Goal: Transaction & Acquisition: Purchase product/service

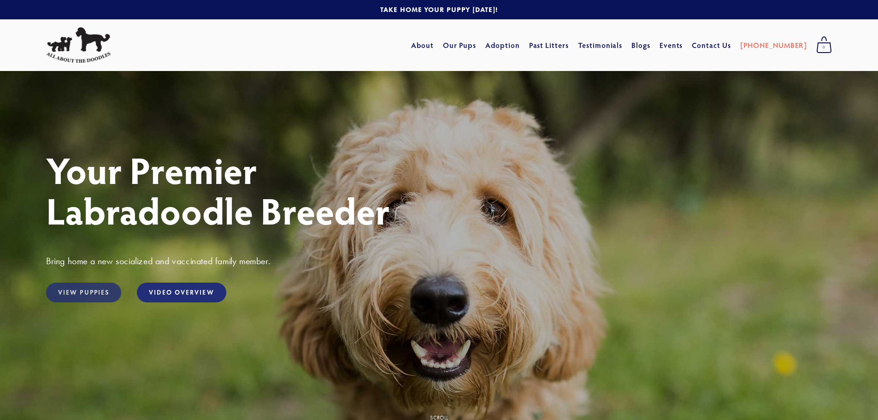
click at [101, 293] on link "View Puppies" at bounding box center [83, 292] width 75 height 20
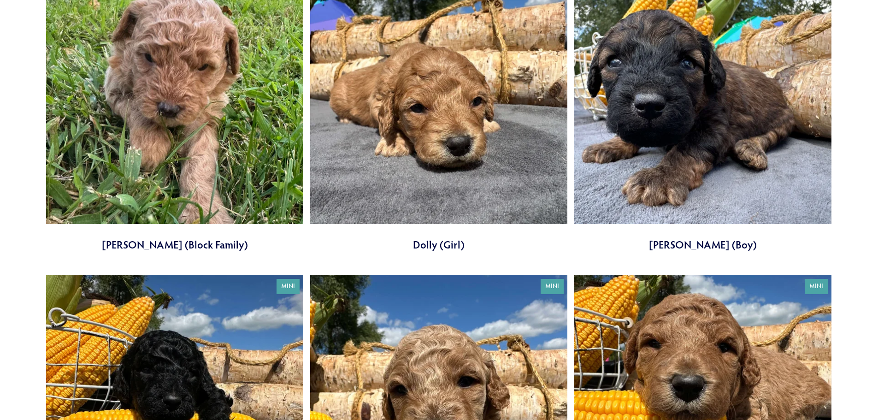
scroll to position [2442, 0]
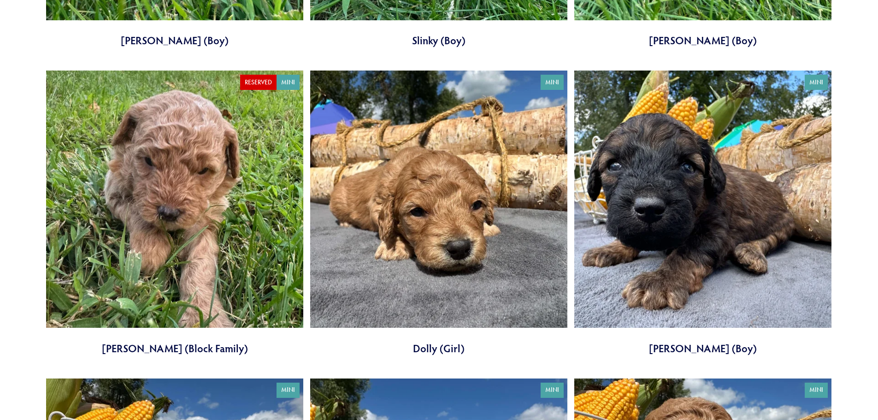
click at [757, 170] on link at bounding box center [702, 212] width 257 height 285
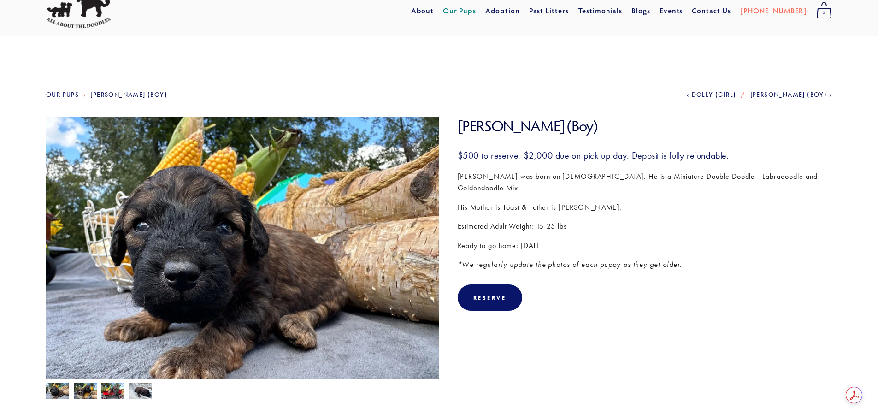
scroll to position [138, 0]
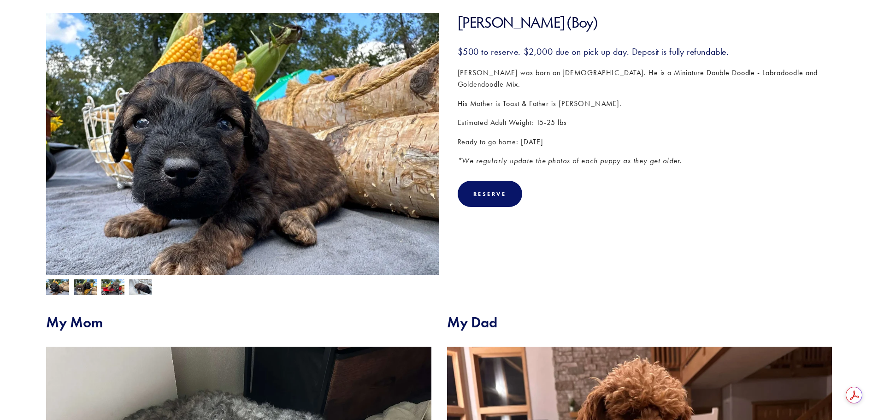
click at [86, 290] on img at bounding box center [85, 288] width 23 height 18
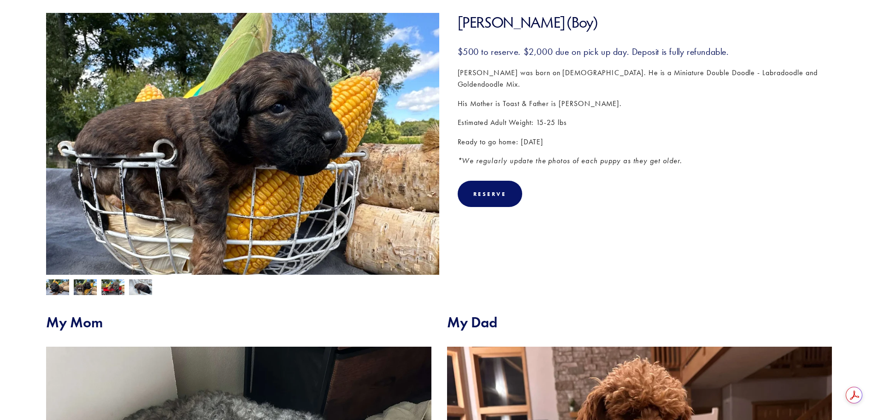
click at [107, 287] on img at bounding box center [112, 288] width 23 height 18
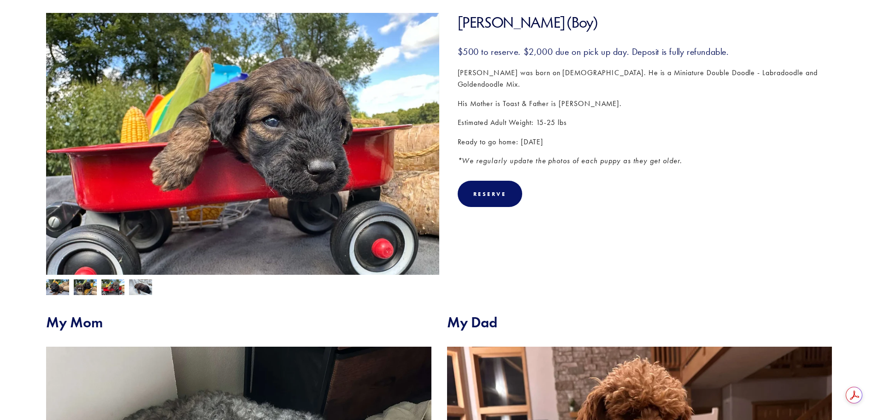
click at [52, 290] on img at bounding box center [57, 288] width 23 height 18
